Goal: Task Accomplishment & Management: Use online tool/utility

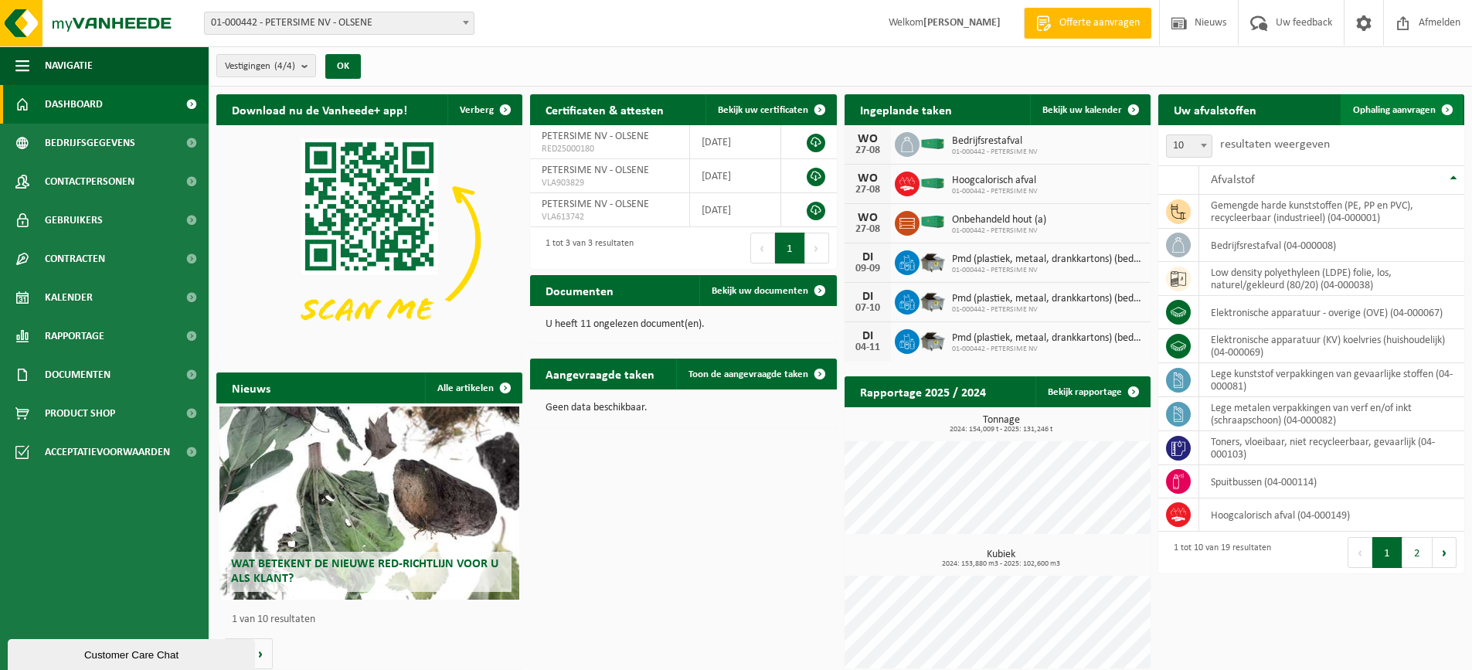
click at [1401, 105] on span "Ophaling aanvragen" at bounding box center [1394, 110] width 83 height 10
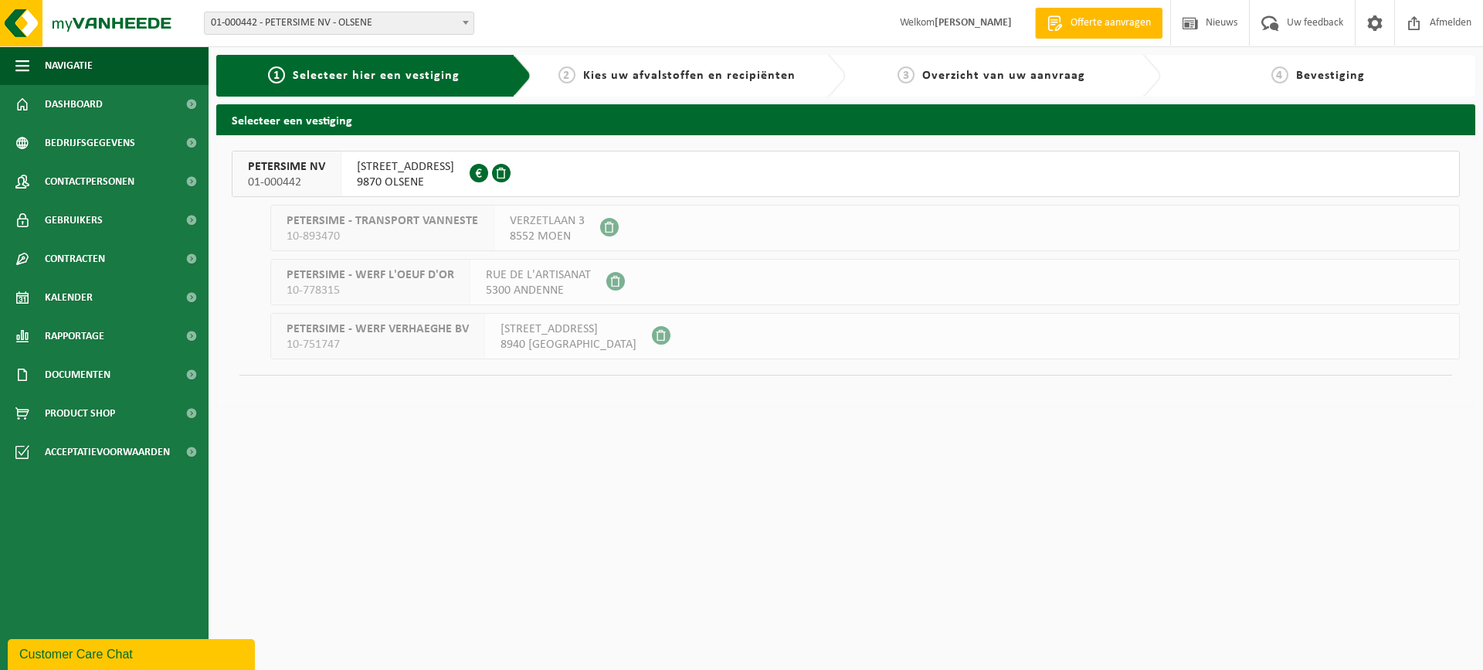
click at [824, 177] on button "PETERSIME NV 01-000442 CENTRUMSTRAAT 125 9870 OLSENE 0404.527.612" at bounding box center [846, 174] width 1228 height 46
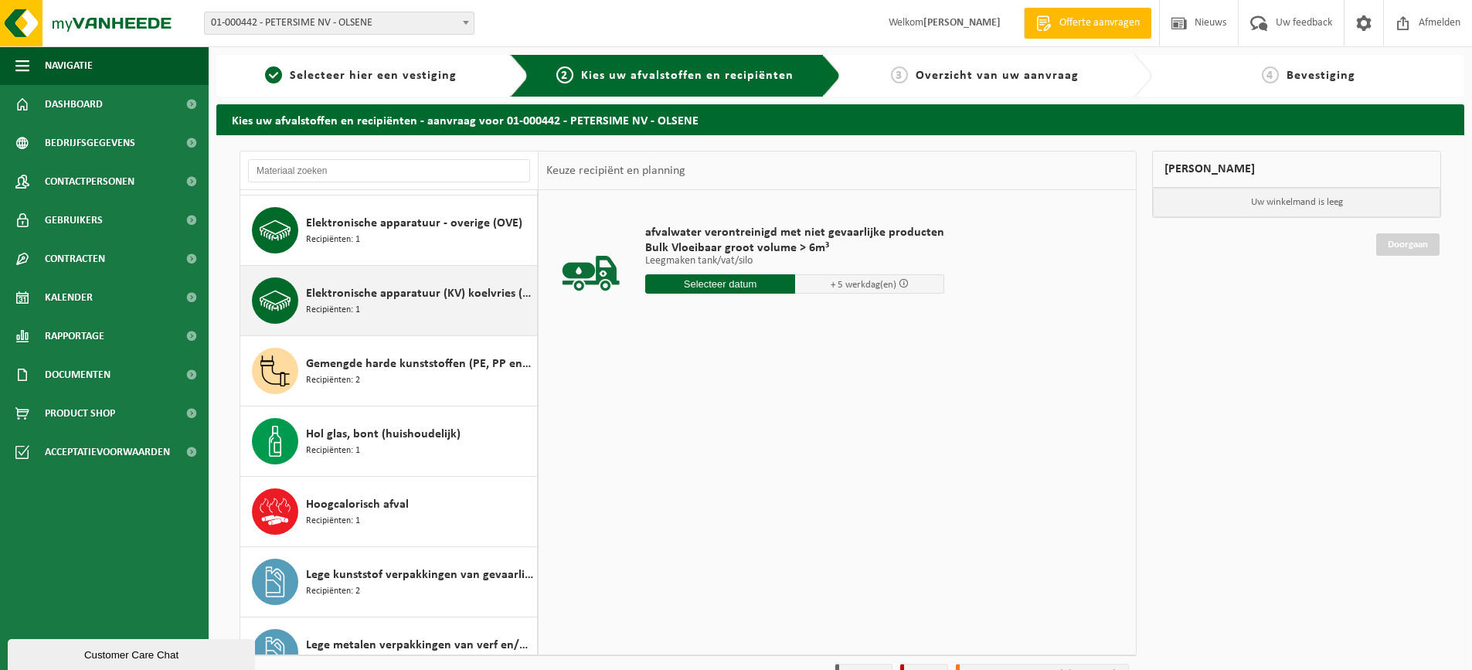
scroll to position [155, 0]
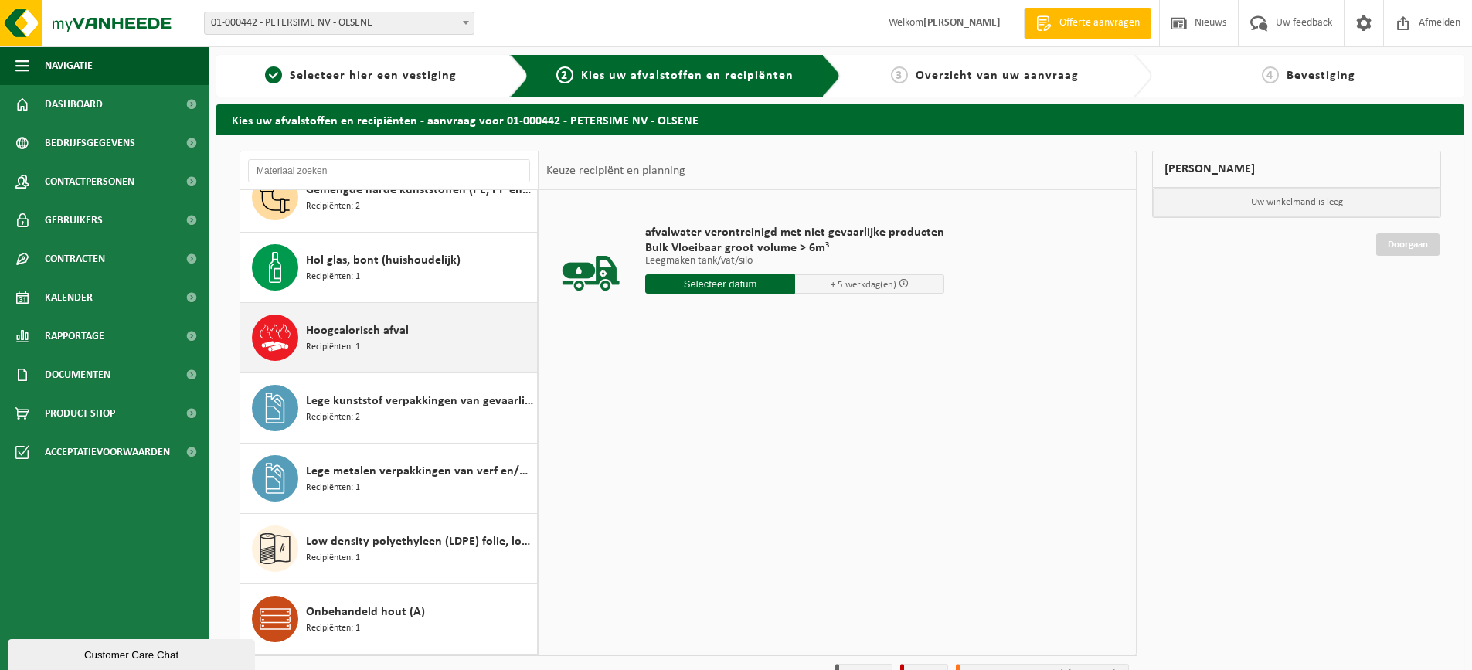
click at [444, 331] on div "Hoogcalorisch afval Recipiënten: 1" at bounding box center [419, 337] width 227 height 46
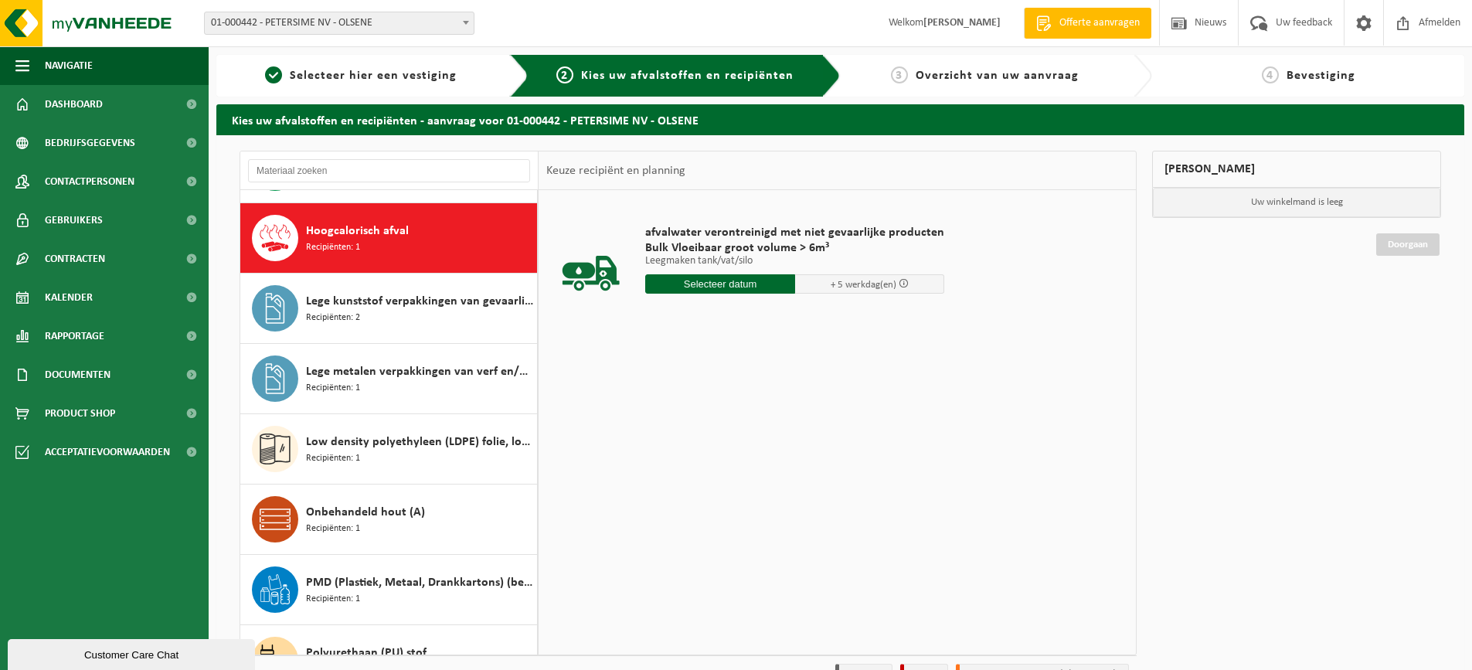
scroll to position [422, 0]
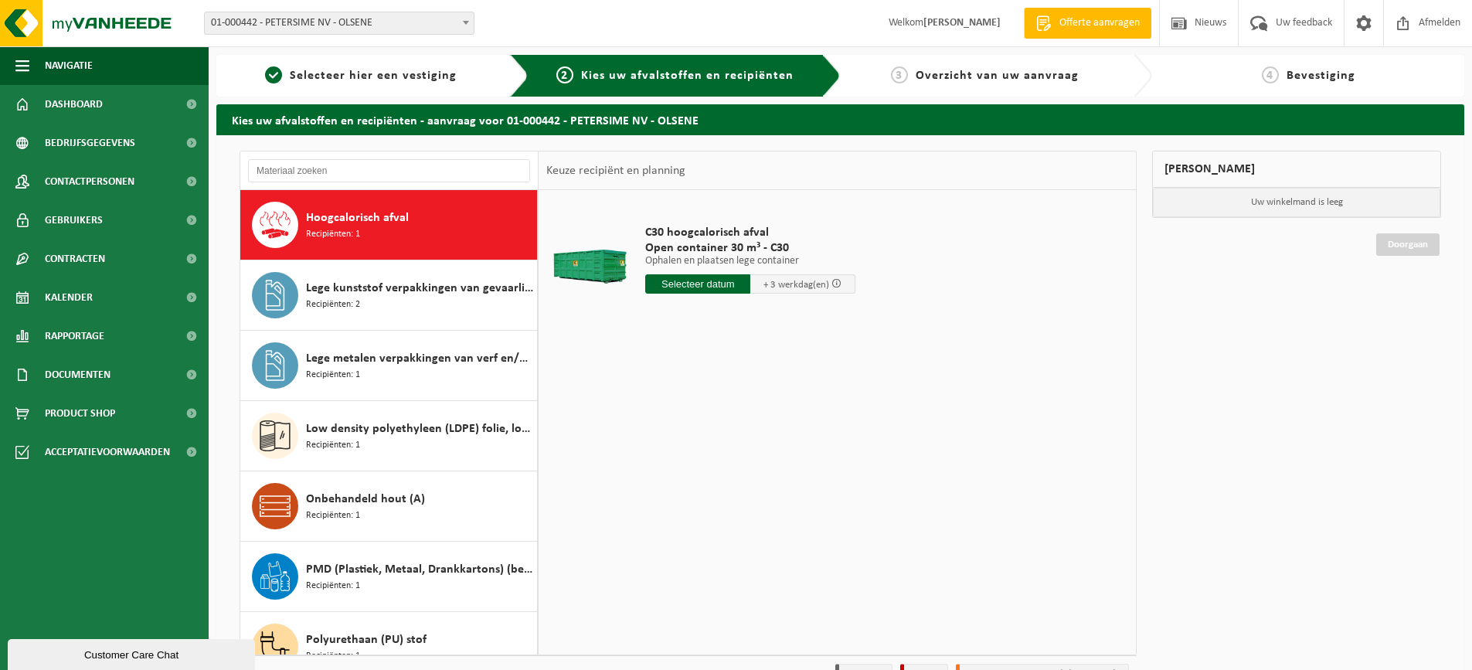
click at [690, 282] on input "text" at bounding box center [697, 283] width 105 height 19
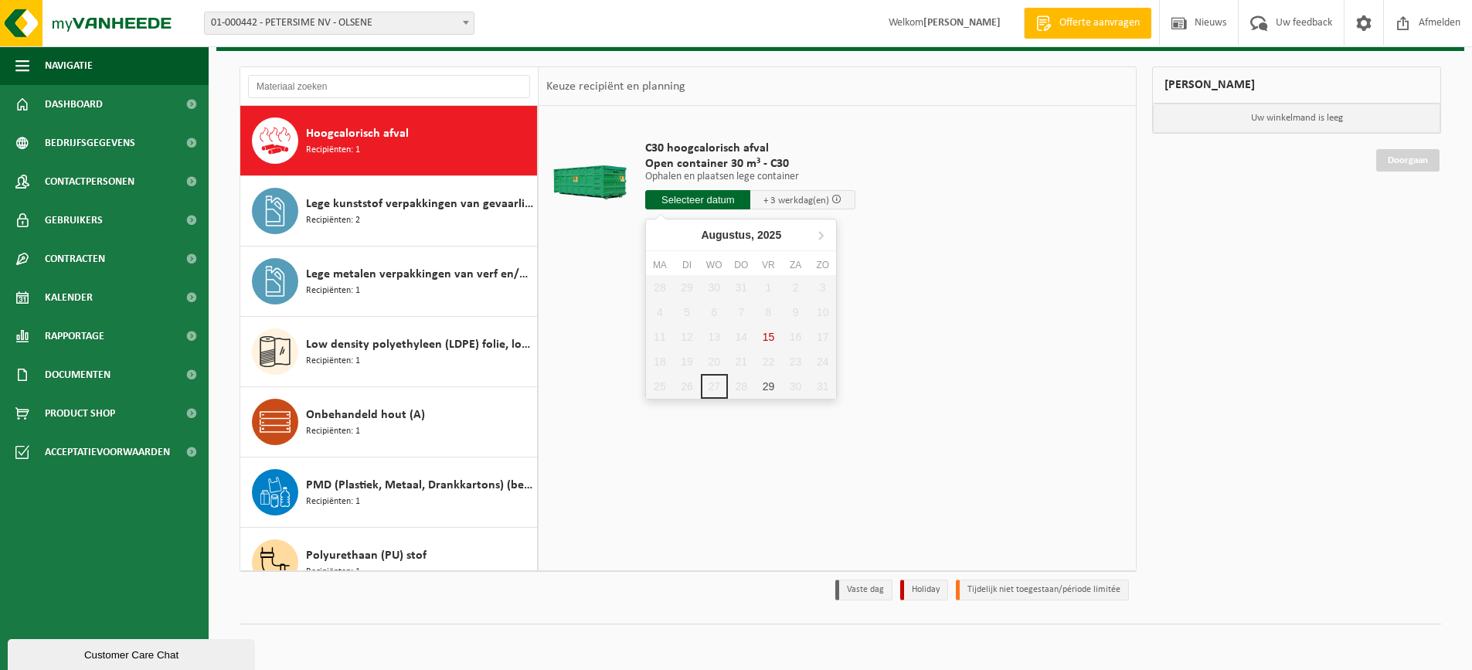
scroll to position [85, 0]
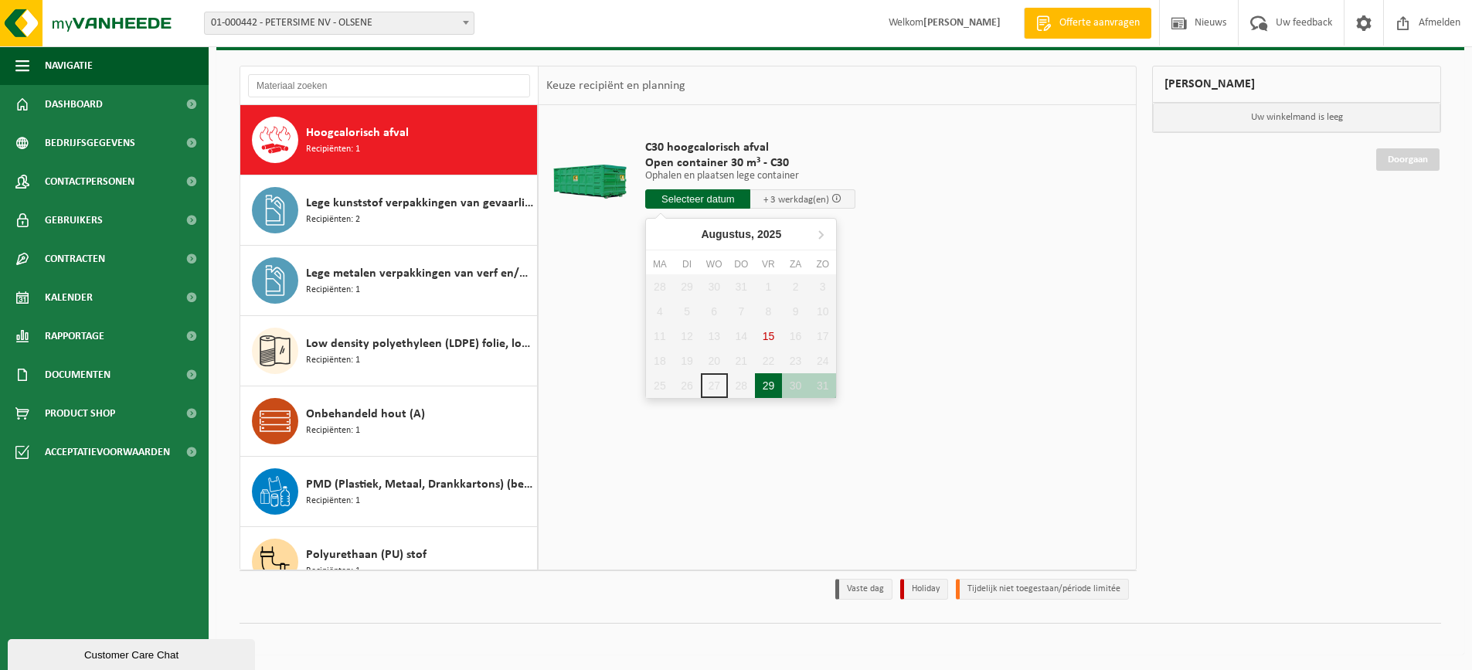
click at [770, 385] on div "29" at bounding box center [768, 385] width 27 height 25
type input "Van 2025-08-29"
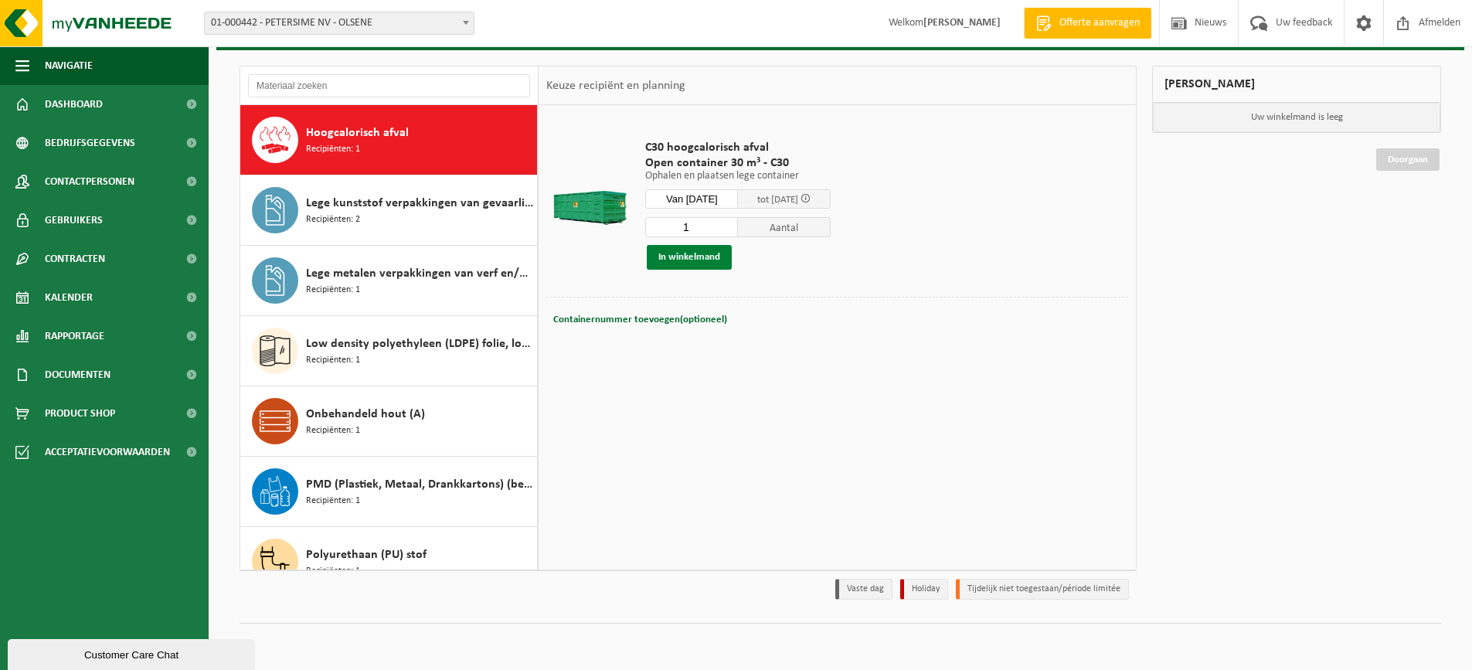
click at [691, 253] on button "In winkelmand" at bounding box center [689, 257] width 85 height 25
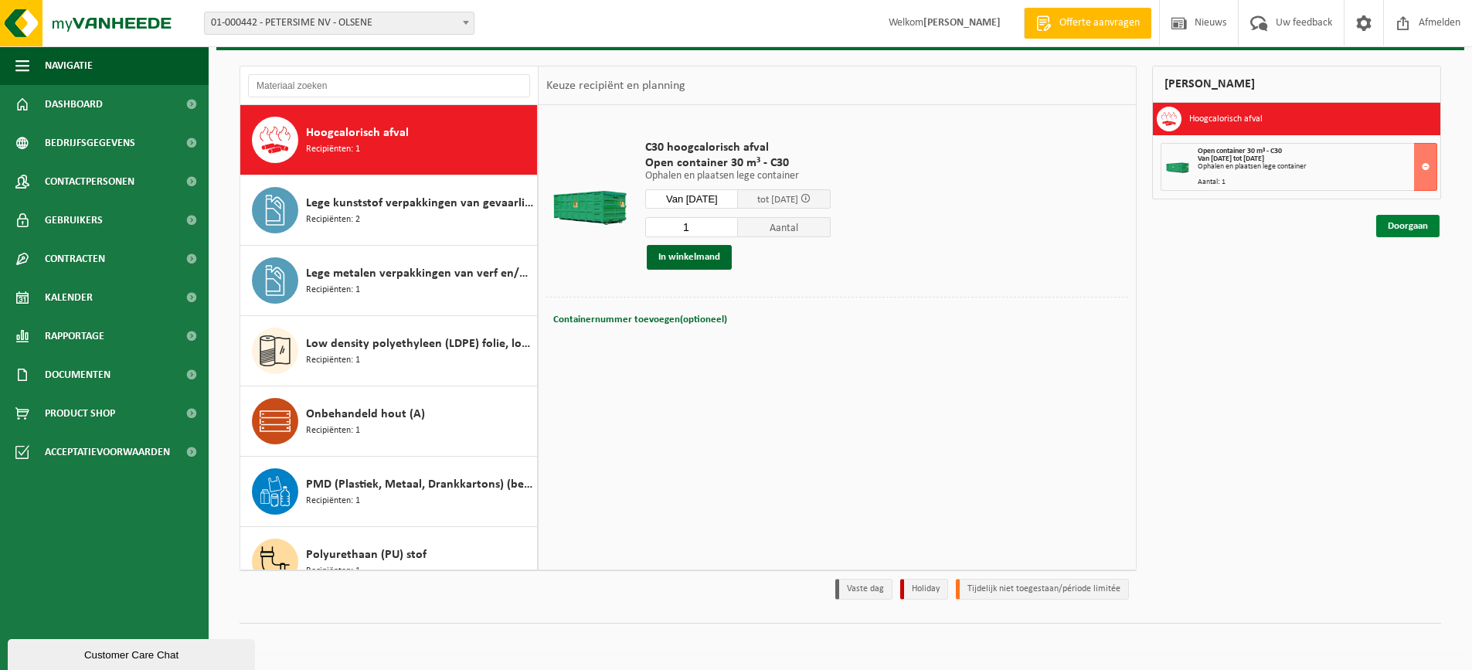
click at [1416, 226] on link "Doorgaan" at bounding box center [1407, 226] width 63 height 22
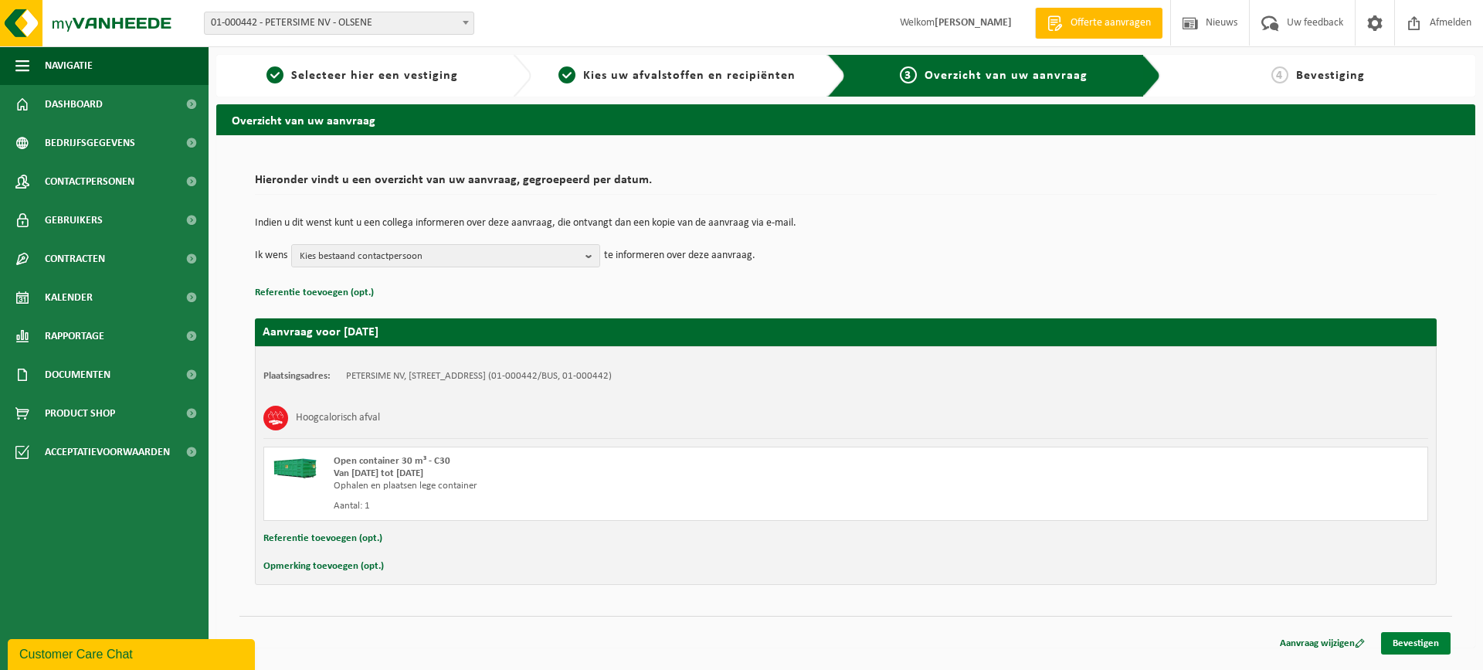
click at [1403, 644] on link "Bevestigen" at bounding box center [1416, 643] width 70 height 22
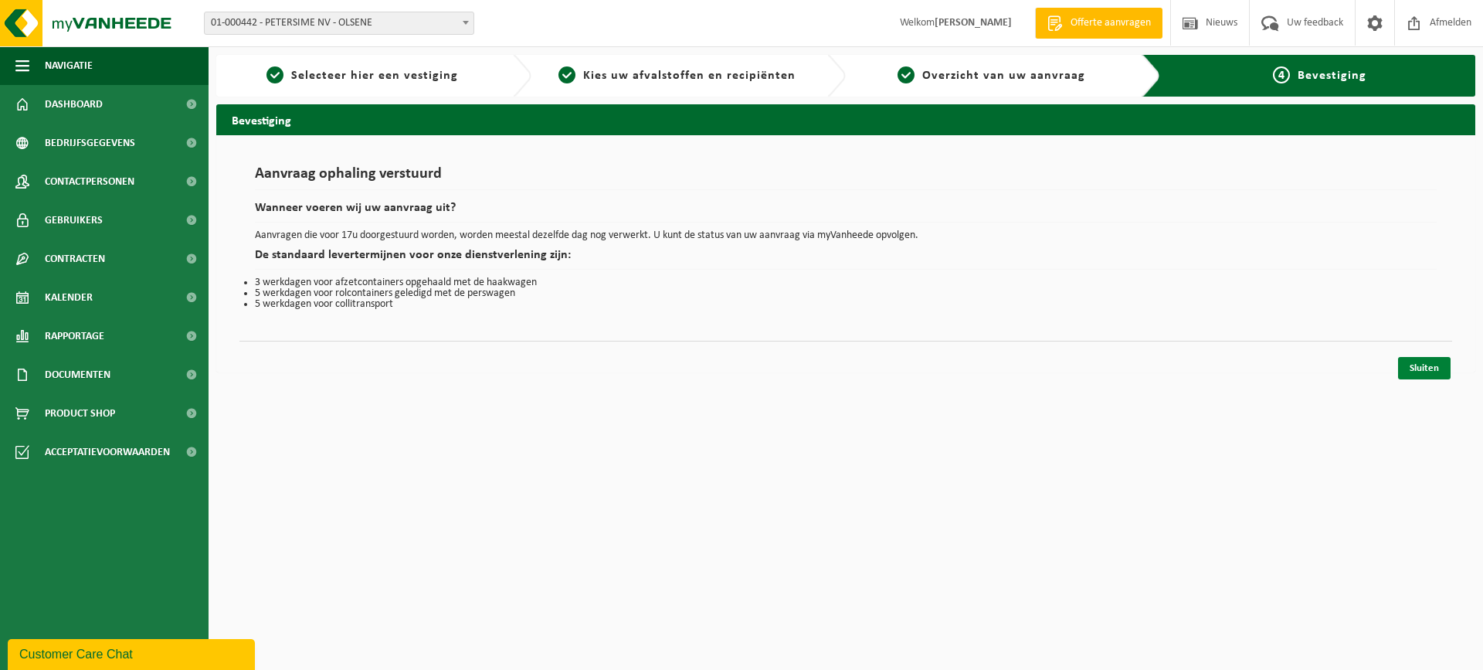
click at [1418, 367] on link "Sluiten" at bounding box center [1424, 368] width 53 height 22
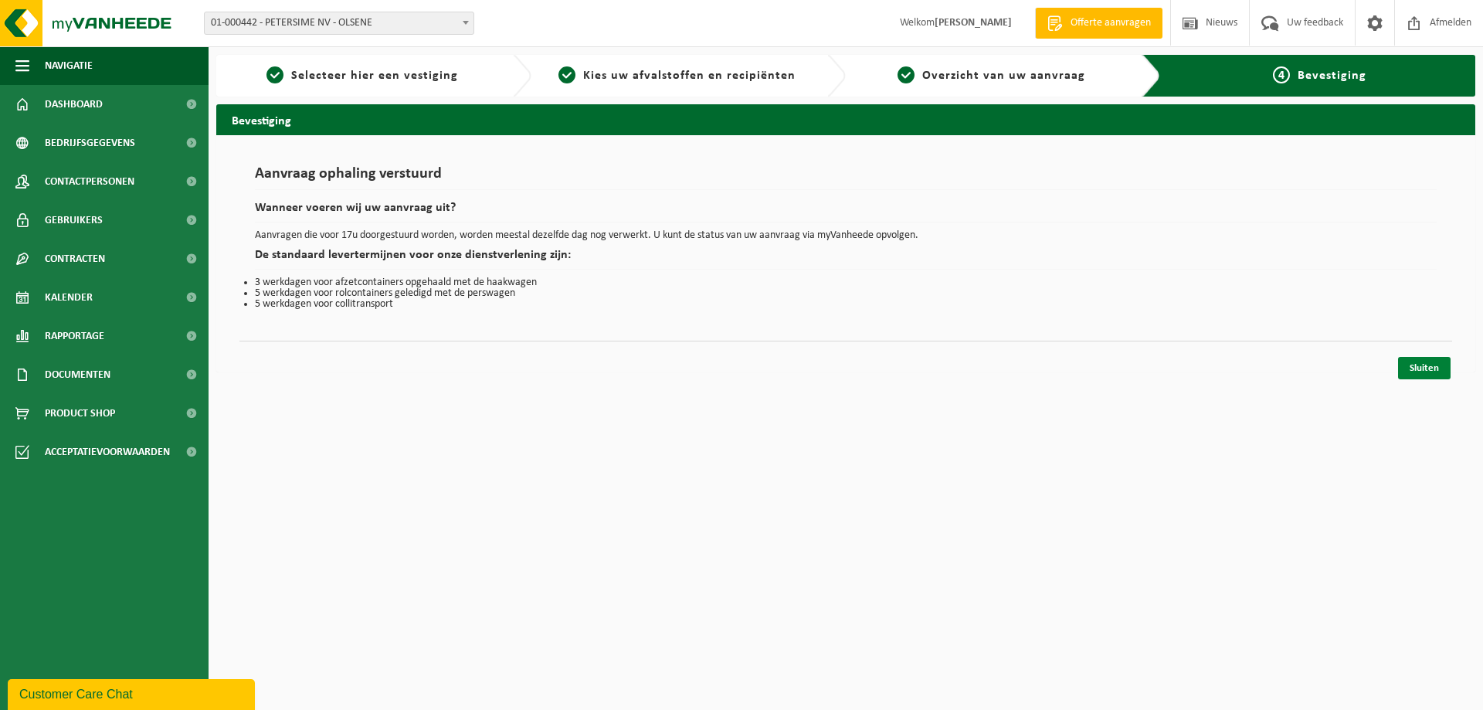
click at [1428, 361] on link "Sluiten" at bounding box center [1424, 368] width 53 height 22
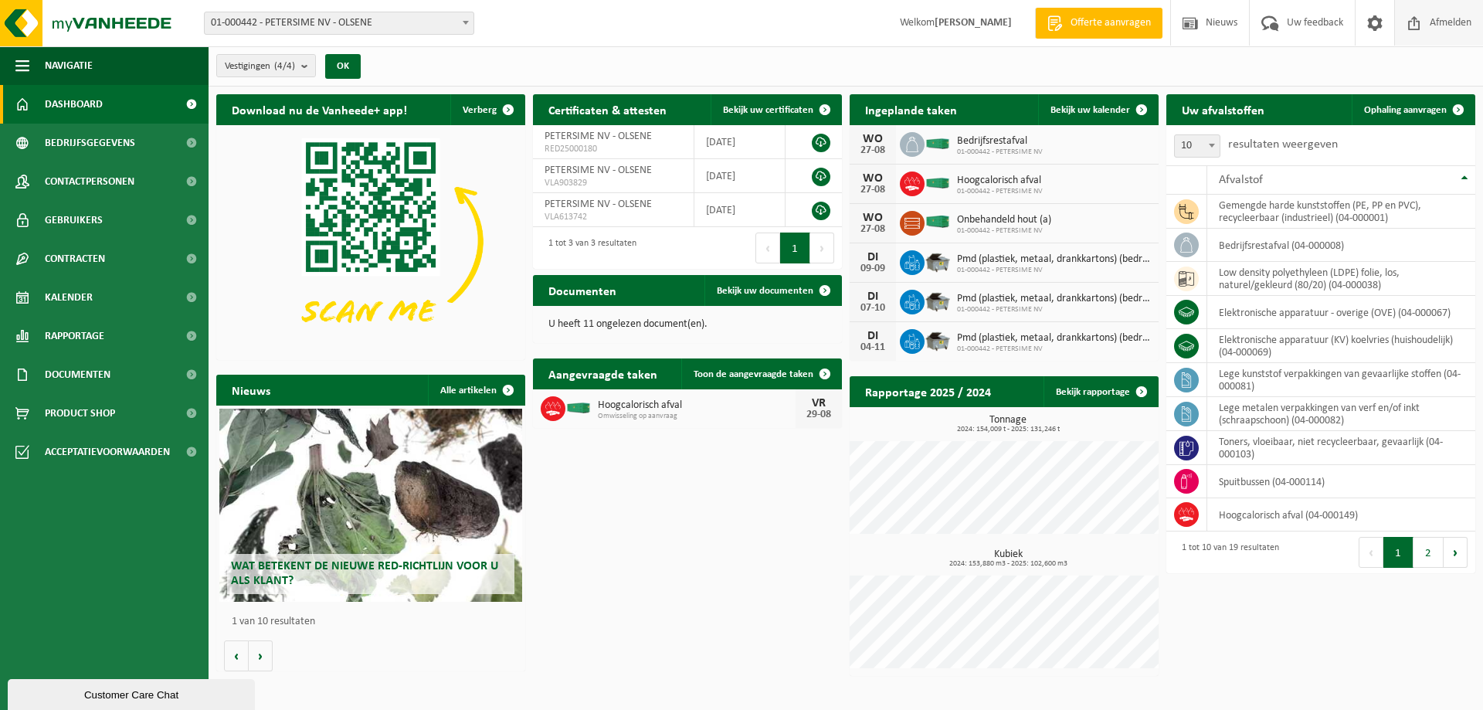
click at [1440, 19] on span "Afmelden" at bounding box center [1450, 23] width 49 height 46
